Goal: Transaction & Acquisition: Purchase product/service

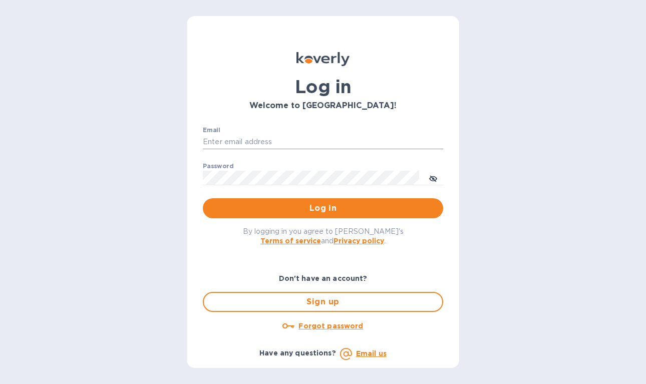
click at [270, 141] on input "Email" at bounding box center [323, 142] width 240 height 15
click at [266, 148] on input "Email" at bounding box center [323, 142] width 240 height 15
click at [298, 138] on input "Email" at bounding box center [323, 142] width 240 height 15
type input "[PERSON_NAME][EMAIL_ADDRESS][DOMAIN_NAME]"
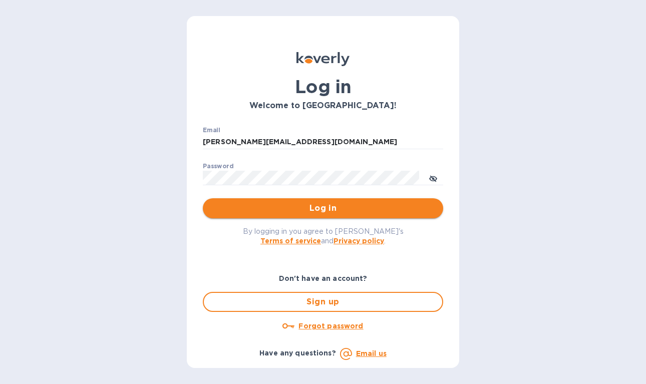
click at [349, 207] on span "Log in" at bounding box center [323, 208] width 224 height 12
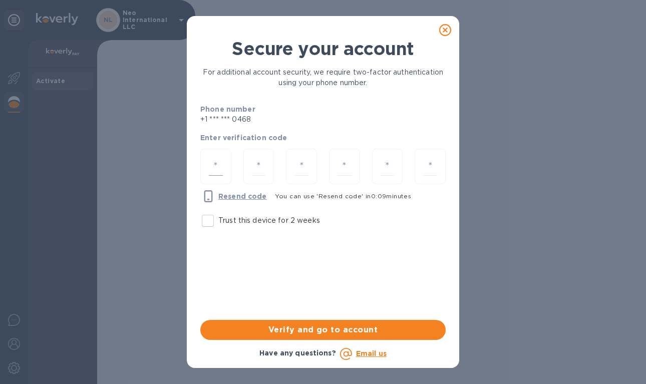
click at [224, 165] on div at bounding box center [215, 167] width 31 height 36
type input "2"
type input "4"
type input "8"
type input "9"
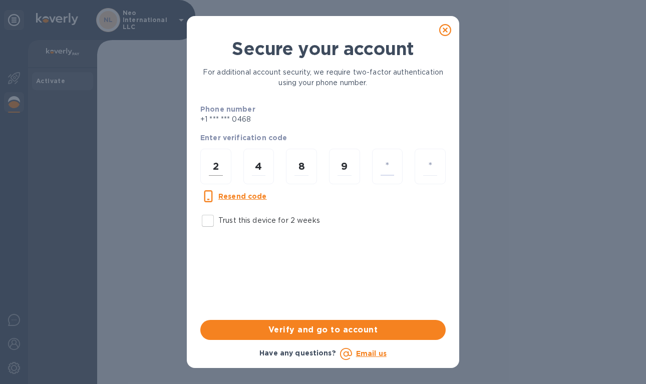
type input "3"
type input "2"
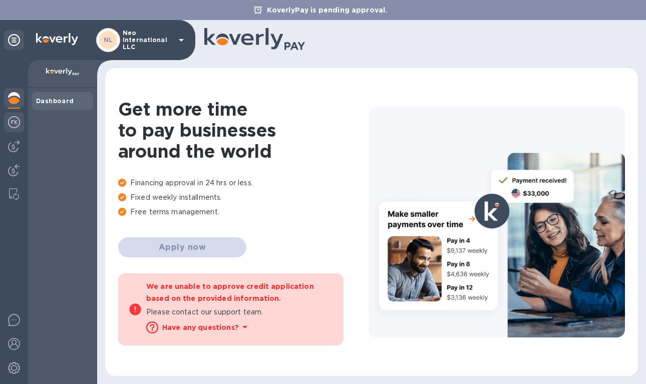
click at [10, 122] on img at bounding box center [14, 122] width 12 height 12
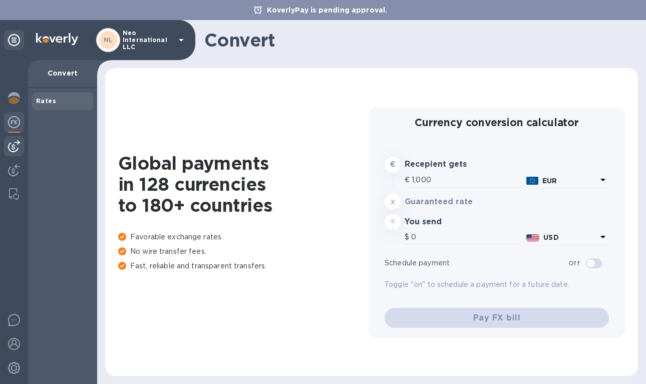
click at [13, 143] on img at bounding box center [14, 146] width 12 height 12
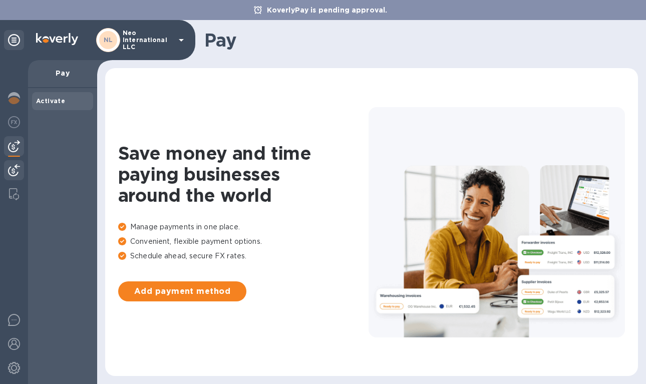
click at [15, 163] on div at bounding box center [14, 171] width 20 height 22
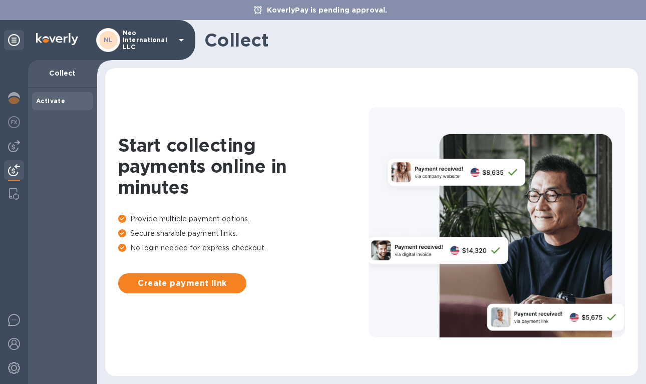
click at [14, 184] on div at bounding box center [14, 222] width 28 height 324
click at [14, 194] on img at bounding box center [14, 194] width 10 height 12
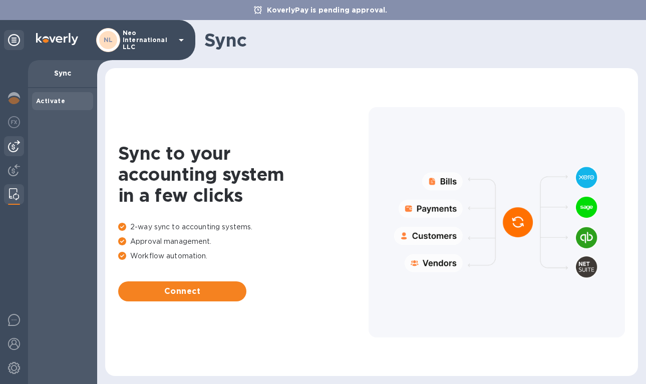
click at [19, 146] on img at bounding box center [14, 146] width 12 height 12
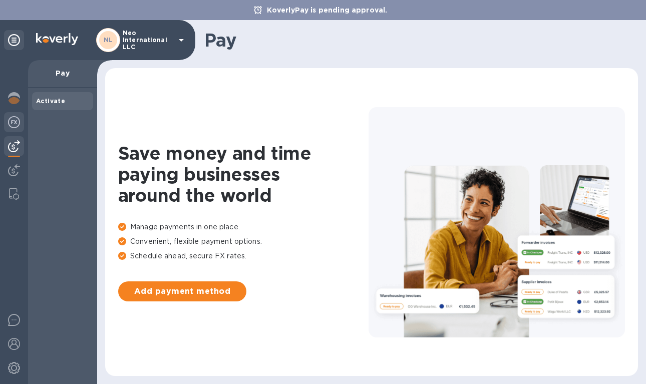
click at [13, 130] on div at bounding box center [14, 123] width 20 height 22
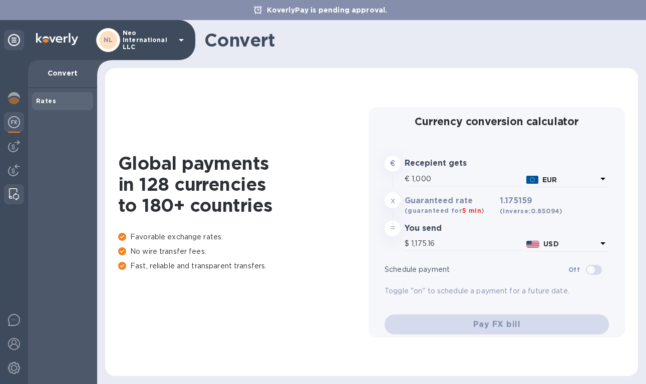
click at [16, 197] on img at bounding box center [14, 194] width 10 height 12
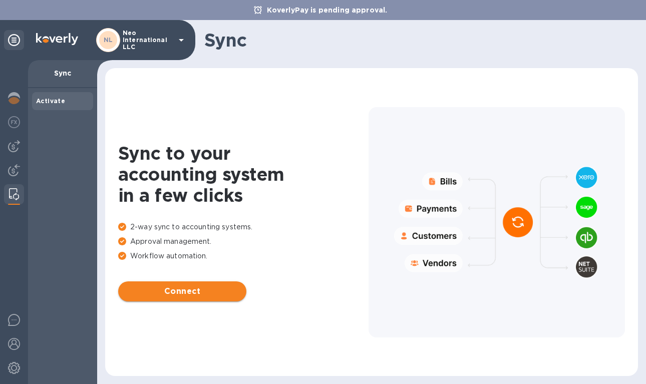
click at [159, 290] on span "Connect" at bounding box center [182, 291] width 112 height 12
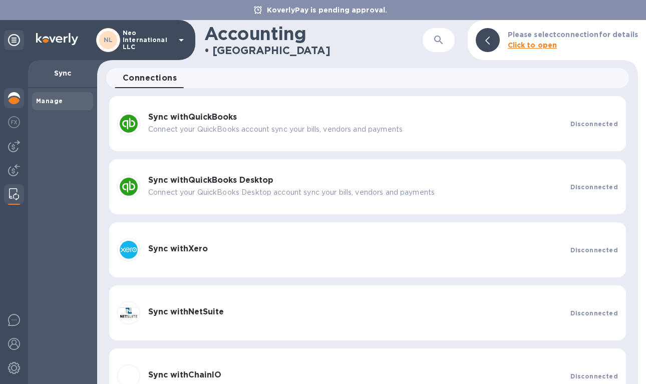
click at [9, 99] on img at bounding box center [14, 98] width 12 height 12
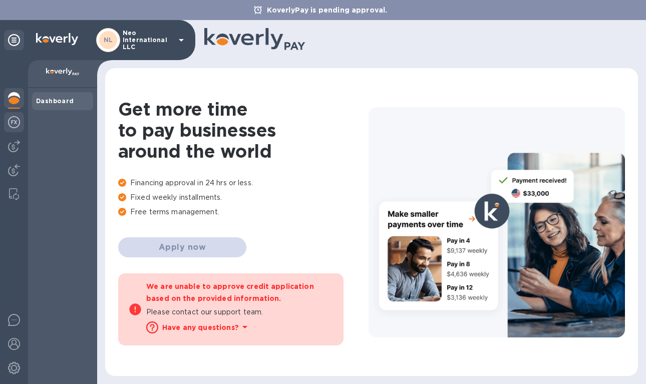
click at [21, 117] on div at bounding box center [14, 123] width 20 height 22
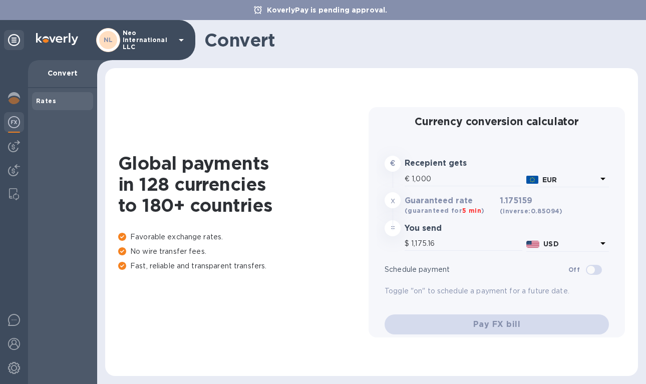
click at [16, 134] on div at bounding box center [14, 123] width 20 height 22
click at [16, 151] on img at bounding box center [14, 146] width 12 height 12
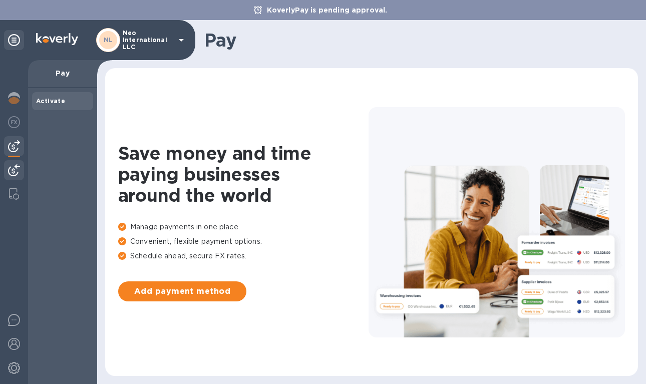
click at [16, 174] on img at bounding box center [14, 170] width 12 height 12
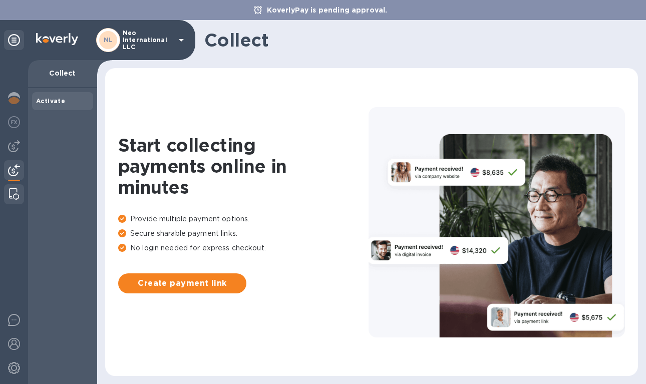
click at [17, 200] on img at bounding box center [14, 194] width 10 height 12
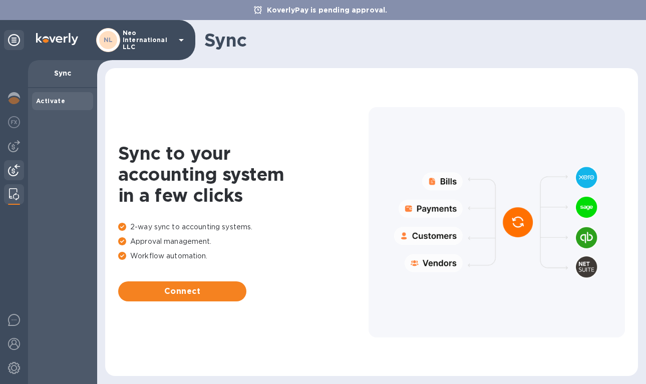
click at [17, 171] on img at bounding box center [14, 170] width 12 height 12
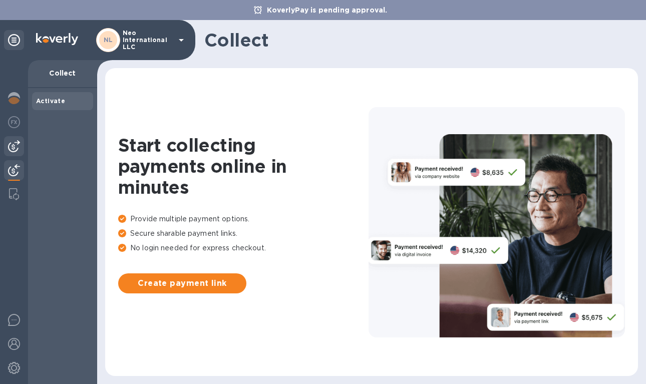
click at [17, 142] on img at bounding box center [14, 146] width 12 height 12
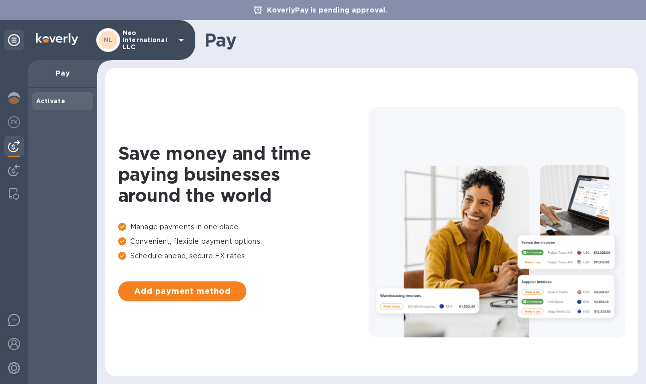
click at [23, 182] on div at bounding box center [14, 222] width 28 height 324
click at [22, 183] on div at bounding box center [14, 222] width 28 height 324
click at [19, 185] on div at bounding box center [14, 222] width 28 height 324
click at [172, 59] on div "NL Neo International LLC" at bounding box center [97, 40] width 195 height 40
click at [172, 42] on p "Neo International LLC" at bounding box center [148, 40] width 50 height 21
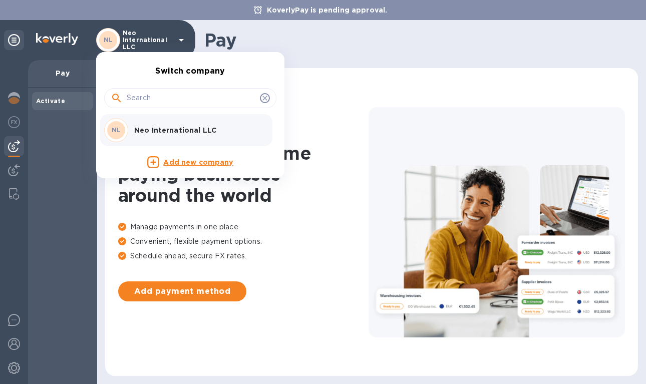
click at [51, 55] on div at bounding box center [323, 192] width 646 height 384
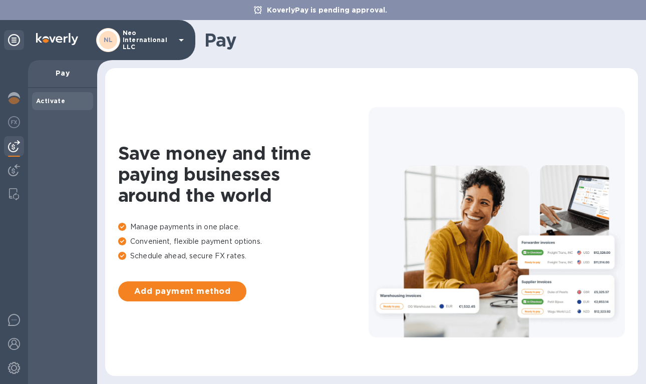
click at [13, 41] on icon at bounding box center [14, 40] width 12 height 12
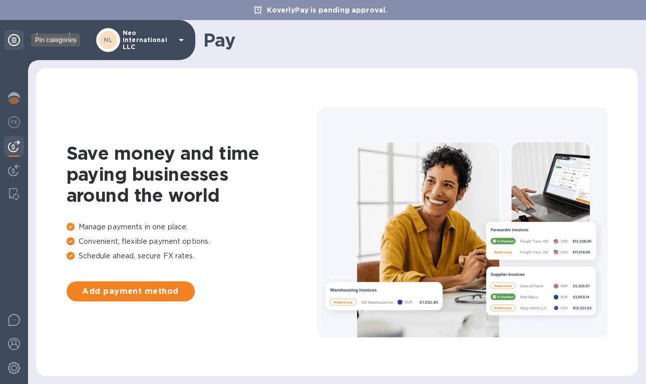
click at [13, 41] on icon at bounding box center [14, 40] width 12 height 12
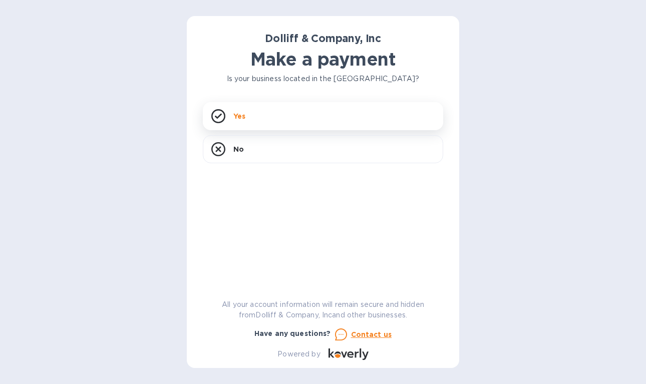
click at [274, 123] on div "Dolliff & Company, Inc Make a payment Is your business located in [GEOGRAPHIC_D…" at bounding box center [323, 196] width 240 height 328
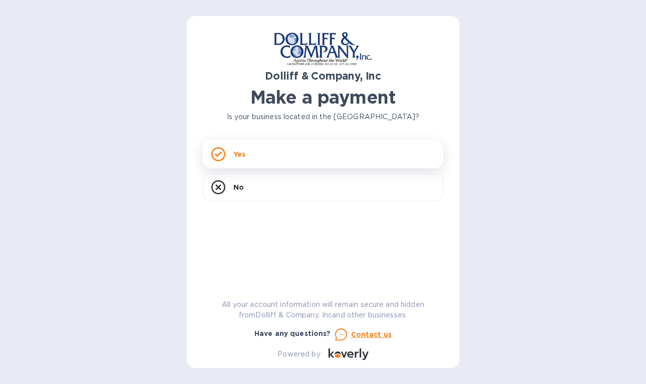
click at [261, 155] on div "Yes" at bounding box center [323, 154] width 240 height 28
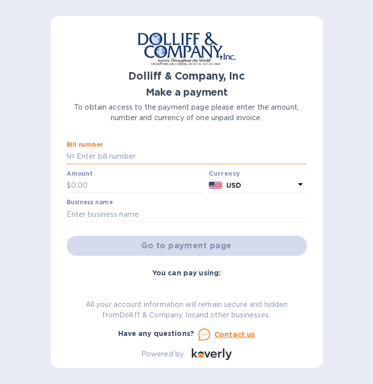
click at [96, 152] on input "text" at bounding box center [191, 156] width 232 height 15
type input "876410"
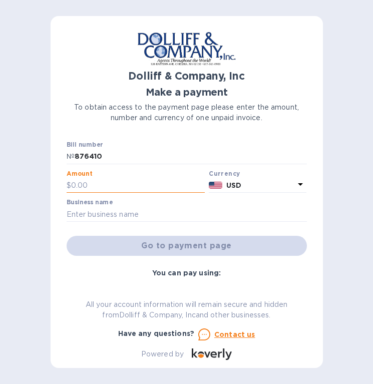
click at [93, 186] on input "text" at bounding box center [138, 185] width 134 height 15
type input "9,105.33"
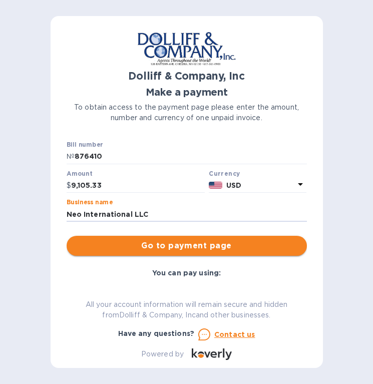
type input "Neo International LLC"
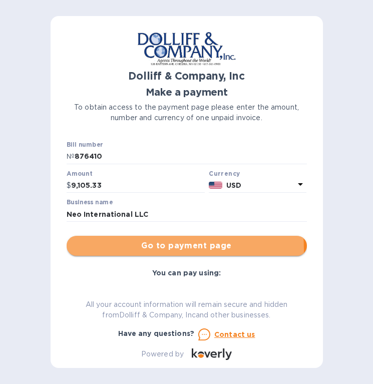
click at [104, 250] on span "Go to payment page" at bounding box center [187, 246] width 224 height 12
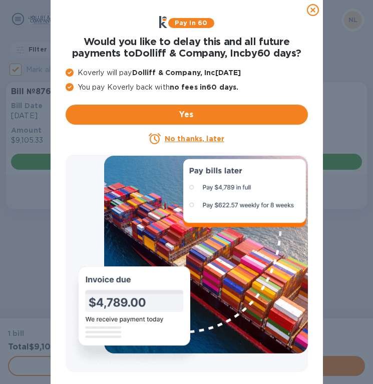
click at [203, 140] on u "No thanks, later" at bounding box center [195, 139] width 60 height 8
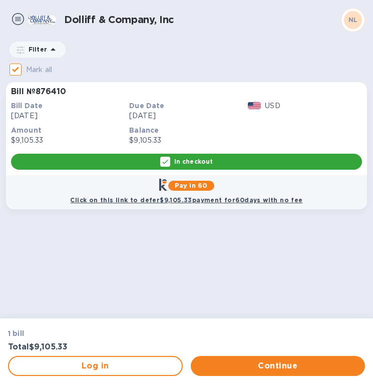
click at [14, 72] on input "Mark all" at bounding box center [15, 69] width 21 height 21
checkbox input "false"
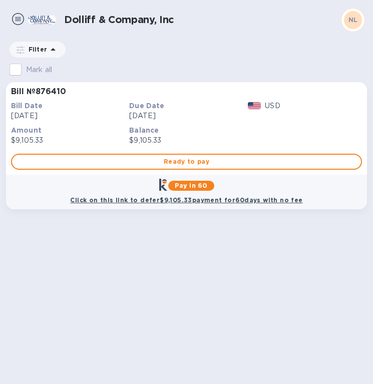
click at [15, 11] on div "Dolliff & Company, Inc NL" at bounding box center [186, 20] width 357 height 24
click at [18, 16] on img at bounding box center [18, 19] width 12 height 12
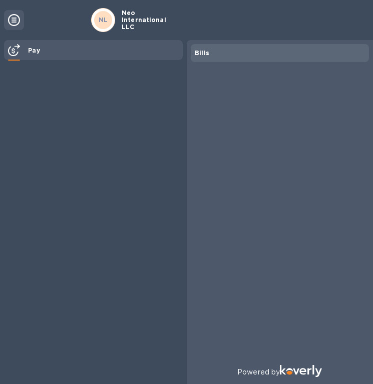
click at [259, 64] on div "Bills" at bounding box center [280, 202] width 187 height 325
click at [228, 57] on div "Bills" at bounding box center [280, 53] width 171 height 10
click at [151, 53] on div "Pay" at bounding box center [103, 50] width 159 height 19
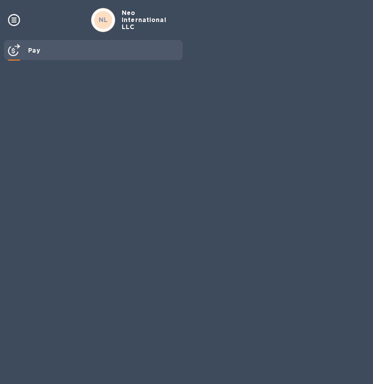
click at [37, 52] on b "Pay" at bounding box center [34, 51] width 12 height 8
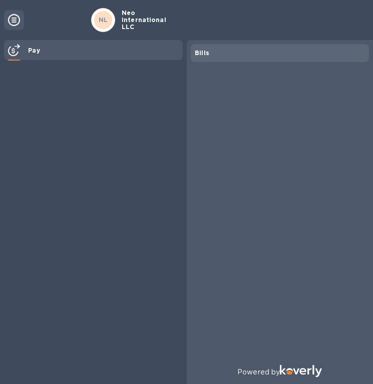
click at [322, 46] on div "Bills" at bounding box center [280, 53] width 179 height 18
click at [320, 51] on div "Bills" at bounding box center [280, 53] width 171 height 10
click at [22, 22] on div at bounding box center [14, 20] width 20 height 20
click at [330, 163] on div "Bills" at bounding box center [280, 202] width 187 height 325
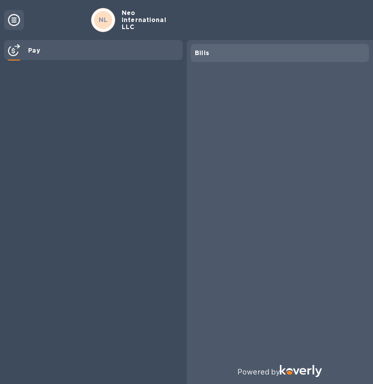
click at [12, 19] on icon at bounding box center [14, 20] width 12 height 12
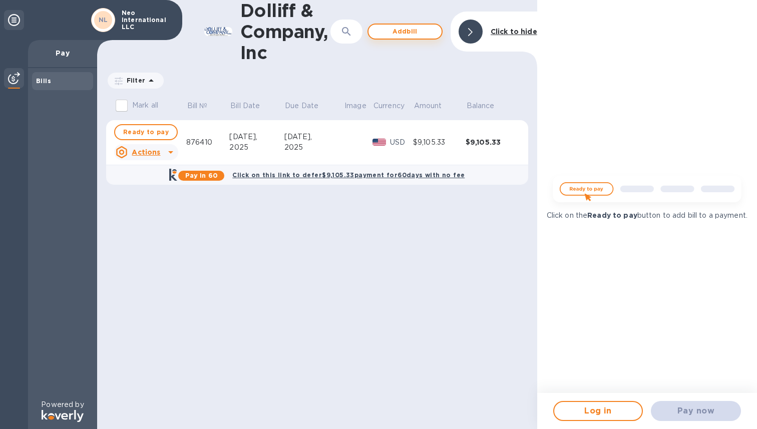
click at [409, 24] on button "Add bill" at bounding box center [404, 32] width 75 height 16
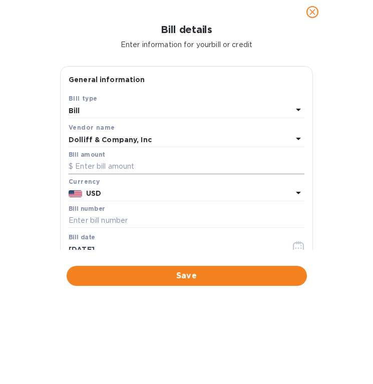
click at [130, 168] on input "text" at bounding box center [187, 166] width 236 height 15
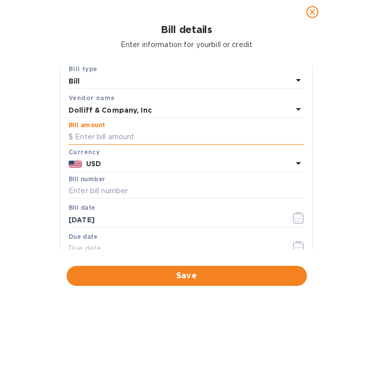
scroll to position [40, 0]
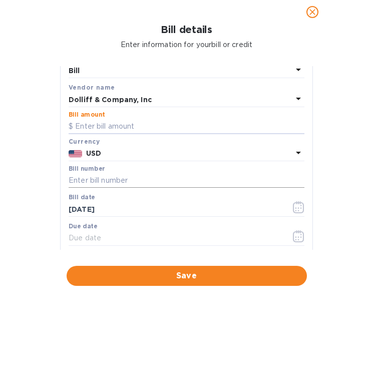
click at [125, 180] on input "text" at bounding box center [187, 180] width 236 height 15
type input "876293"
click at [196, 242] on input "text" at bounding box center [176, 238] width 214 height 15
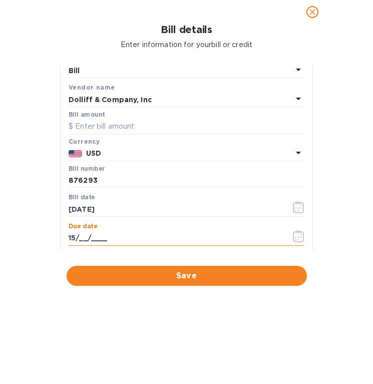
type input "1_/__/____"
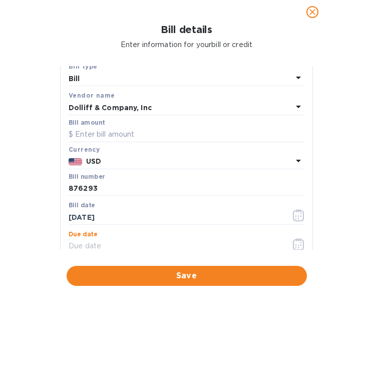
scroll to position [21, 0]
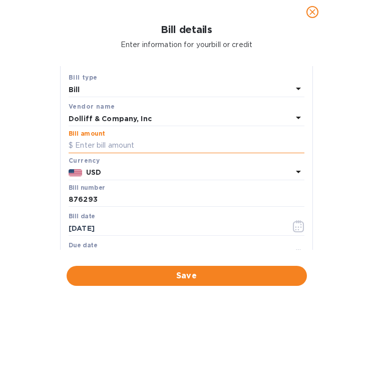
click at [146, 139] on input "text" at bounding box center [187, 145] width 236 height 15
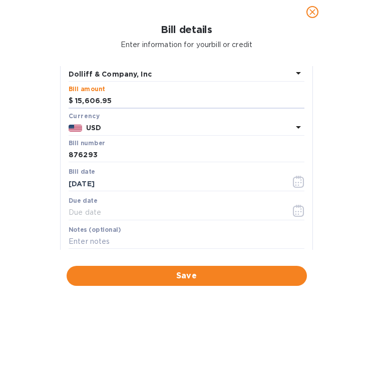
scroll to position [80, 0]
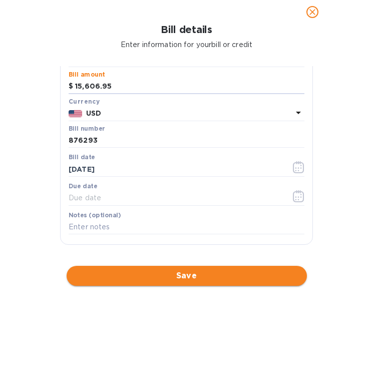
type input "15,606.95"
click at [189, 274] on span "Save" at bounding box center [187, 276] width 224 height 12
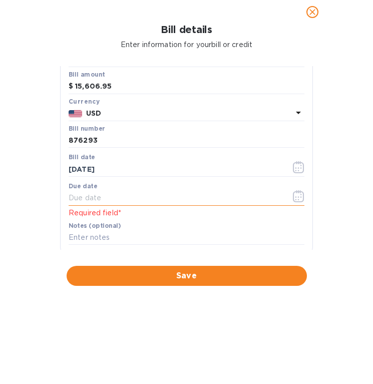
click at [149, 197] on input "text" at bounding box center [176, 198] width 214 height 15
type input "[DATE]"
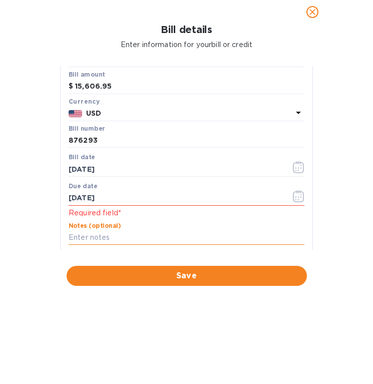
click at [113, 238] on input "text" at bounding box center [187, 237] width 236 height 15
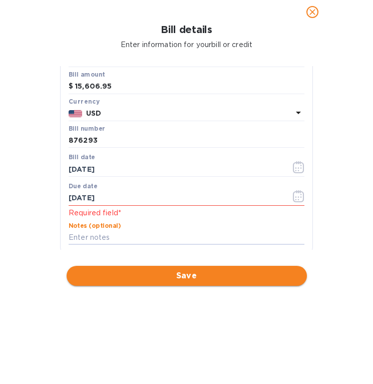
click at [155, 270] on span "Save" at bounding box center [187, 276] width 224 height 12
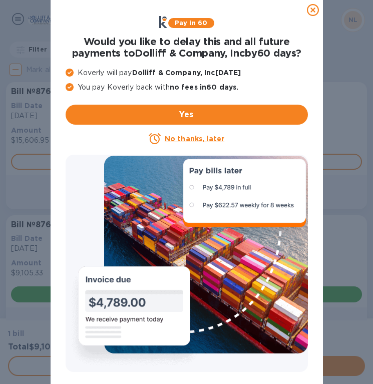
click at [215, 140] on u "No thanks, later" at bounding box center [195, 139] width 60 height 8
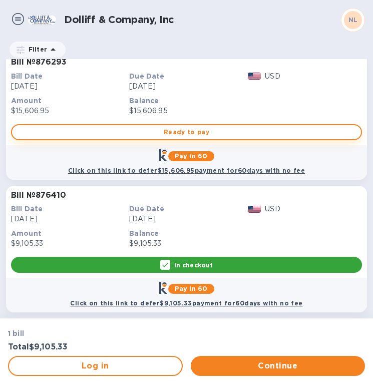
scroll to position [0, 0]
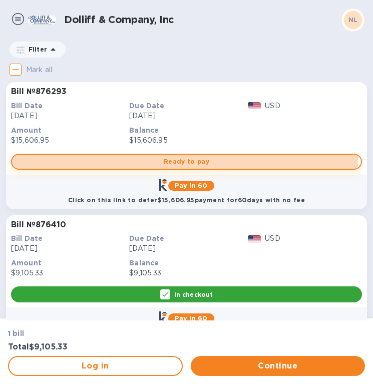
click at [161, 159] on span "Ready to pay" at bounding box center [186, 162] width 333 height 12
checkbox input "true"
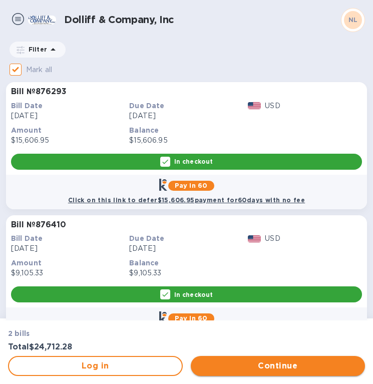
click at [252, 365] on span "Continue" at bounding box center [278, 366] width 159 height 12
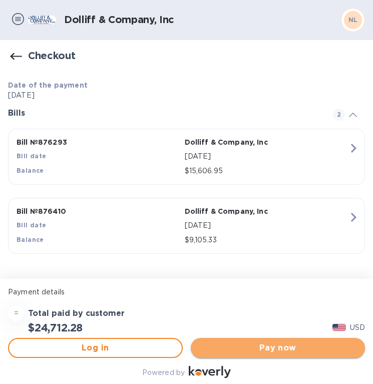
click at [248, 353] on span "Pay now" at bounding box center [278, 348] width 159 height 12
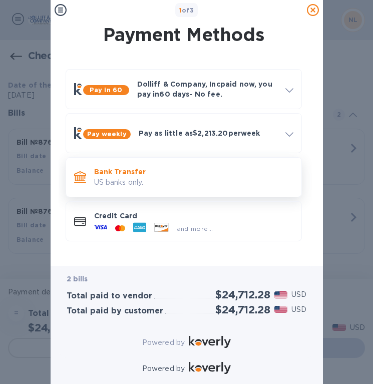
click at [237, 178] on p "US banks only." at bounding box center [193, 182] width 199 height 11
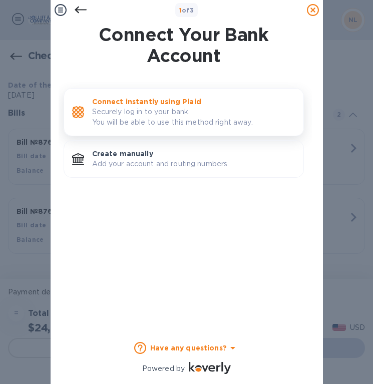
click at [228, 115] on p "Securely log in to your bank. You will be able to use this method right away." at bounding box center [193, 117] width 203 height 21
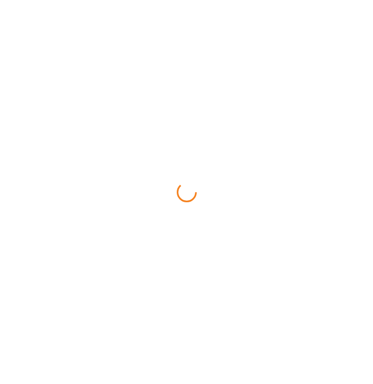
click at [214, 161] on div at bounding box center [186, 192] width 373 height 384
click at [280, 66] on div at bounding box center [186, 192] width 373 height 384
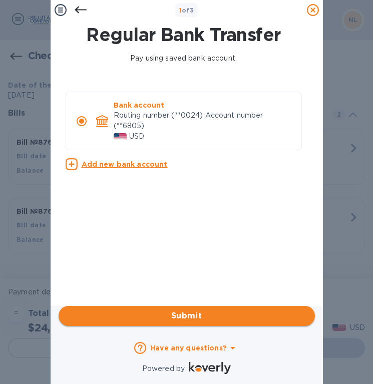
click at [155, 313] on span "Submit" at bounding box center [187, 316] width 240 height 12
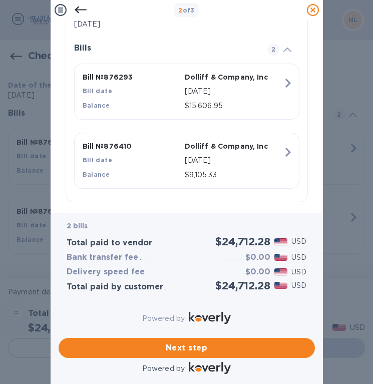
scroll to position [240, 0]
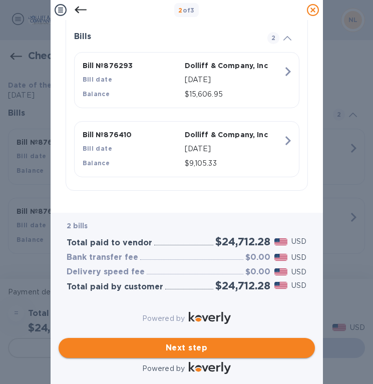
click at [173, 342] on span "Next step" at bounding box center [187, 348] width 240 height 12
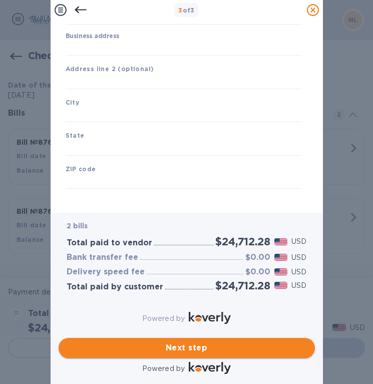
type input "[GEOGRAPHIC_DATA]"
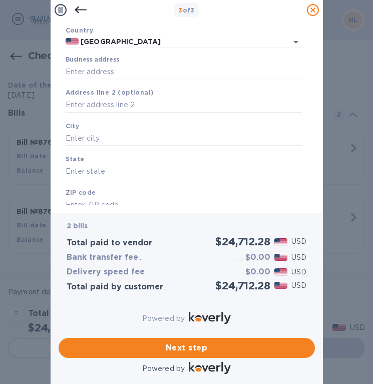
scroll to position [0, 0]
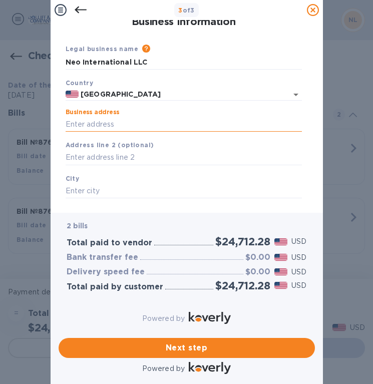
click at [184, 126] on input "Business address" at bounding box center [184, 124] width 236 height 15
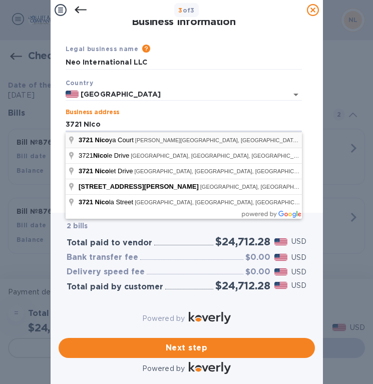
type input "[STREET_ADDRESS]"
type input "[PERSON_NAME][GEOGRAPHIC_DATA]"
type input "OH"
type input "43035"
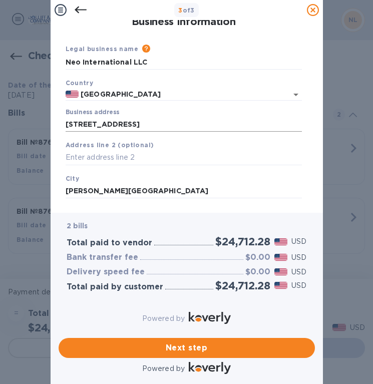
scroll to position [85, 0]
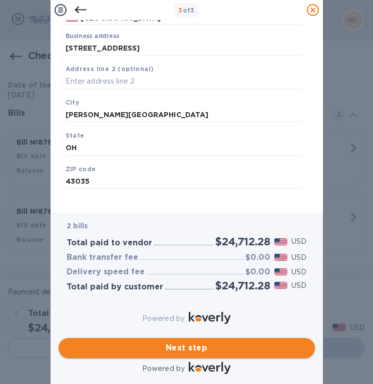
click at [151, 342] on span "Next step" at bounding box center [187, 348] width 240 height 12
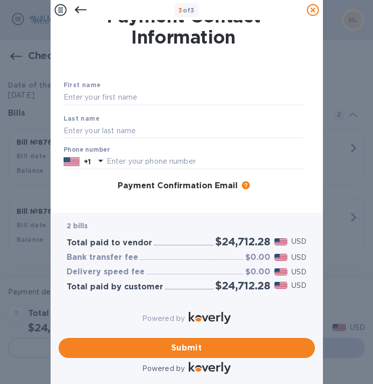
scroll to position [0, 0]
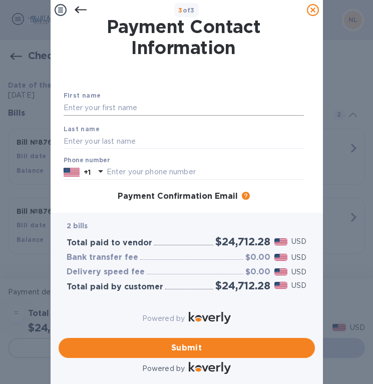
click at [136, 105] on input "text" at bounding box center [184, 108] width 240 height 15
type input "[PERSON_NAME]"
type input "Neo"
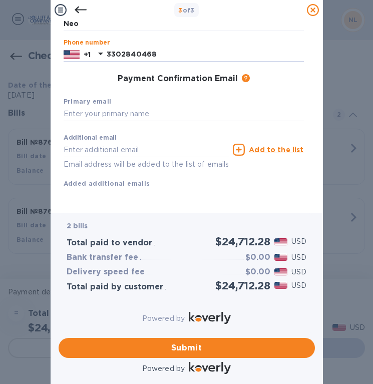
scroll to position [138, 0]
type input "3302840468"
click at [115, 107] on input "text" at bounding box center [184, 114] width 240 height 15
type input "d"
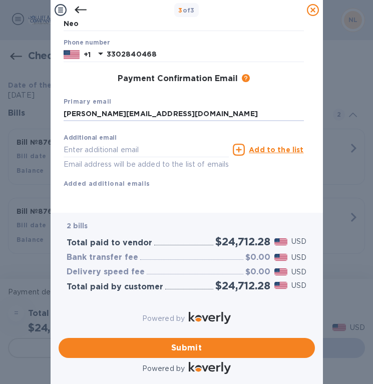
type input "[PERSON_NAME][EMAIL_ADDRESS][DOMAIN_NAME]"
click at [131, 171] on div "Additional email Email address will be added to the list of emails Add to the l…" at bounding box center [184, 159] width 248 height 68
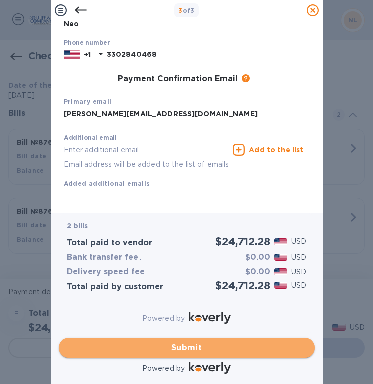
click at [134, 338] on button "Submit" at bounding box center [187, 348] width 256 height 20
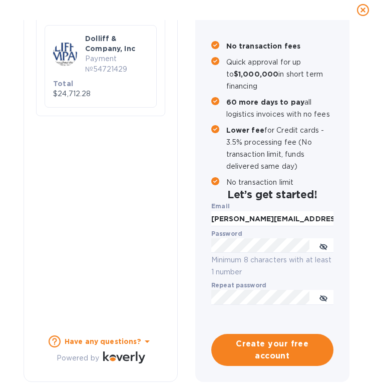
checkbox input "false"
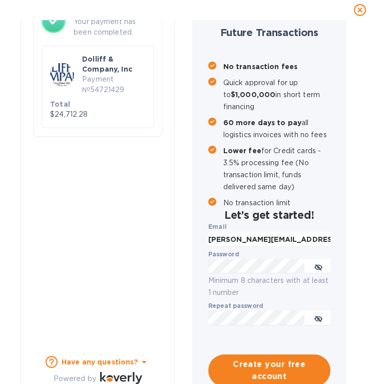
scroll to position [116, 0]
